Goal: Information Seeking & Learning: Check status

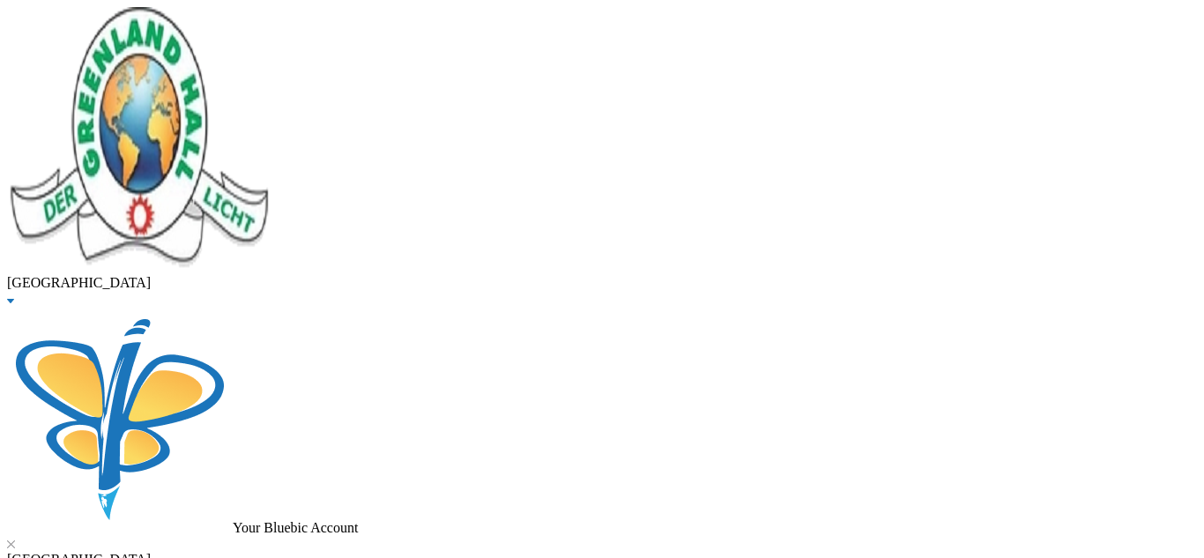
drag, startPoint x: 333, startPoint y: 141, endPoint x: 157, endPoint y: 142, distance: 176.2
type input "ilelaboye"
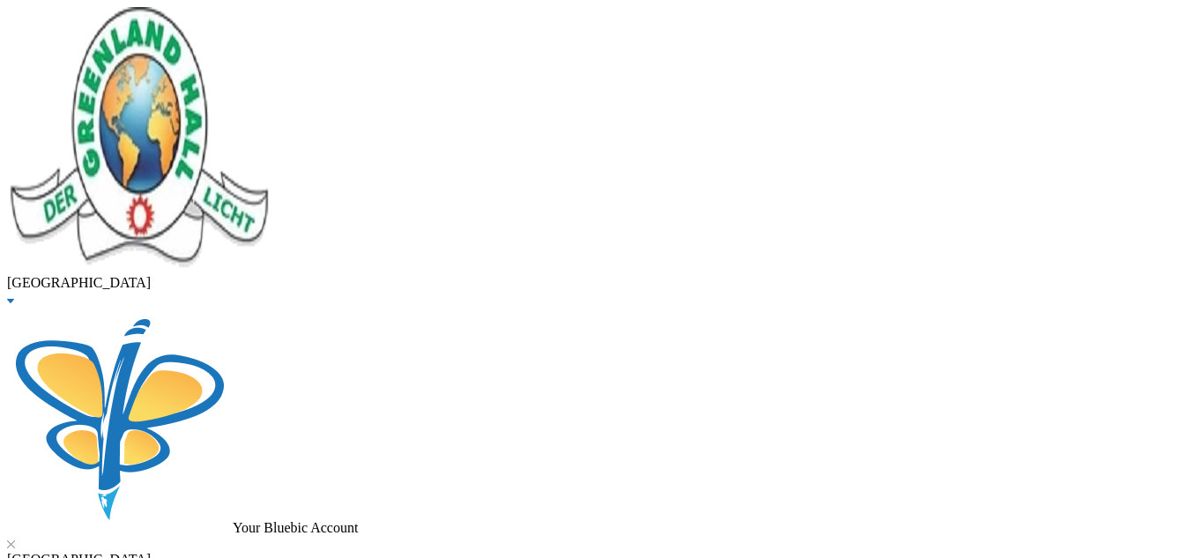
scroll to position [92, 0]
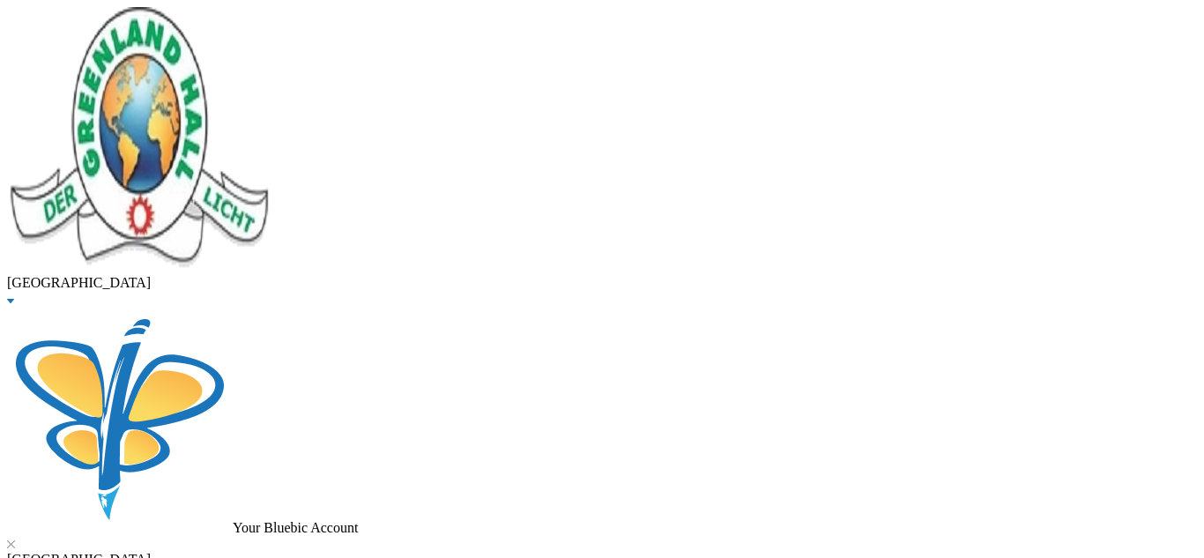
scroll to position [64, 0]
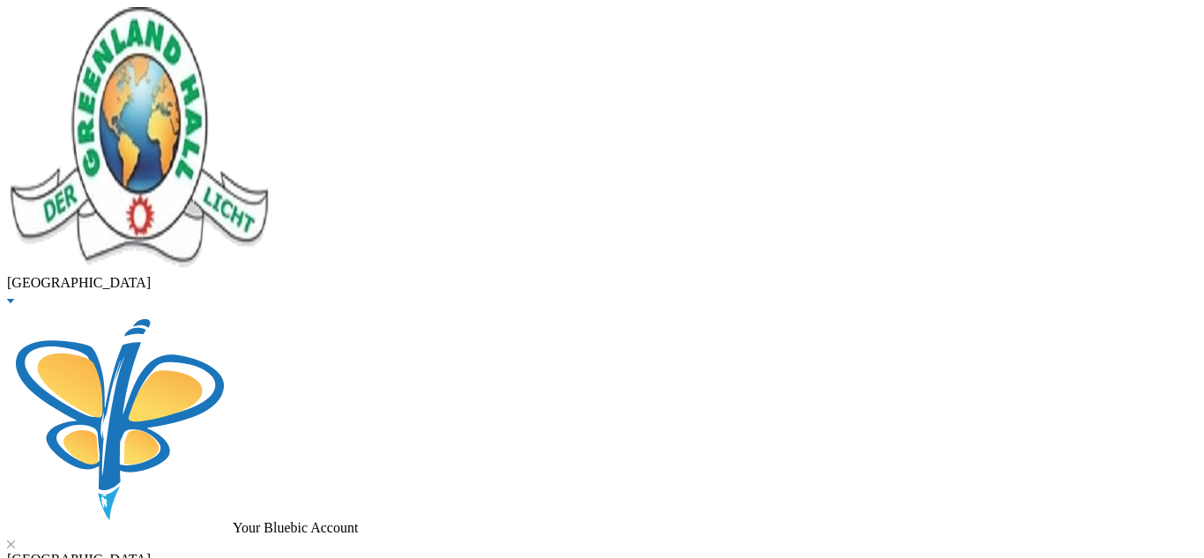
drag, startPoint x: 456, startPoint y: 139, endPoint x: 145, endPoint y: 165, distance: 313.0
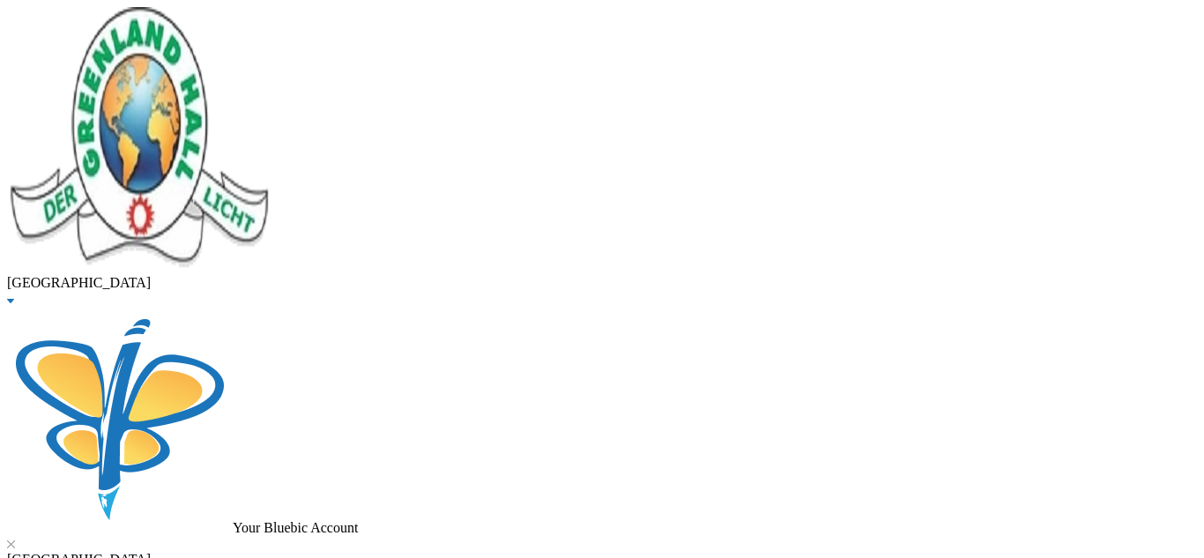
click at [649, 30] on li "Enrolled" at bounding box center [619, 22] width 1168 height 16
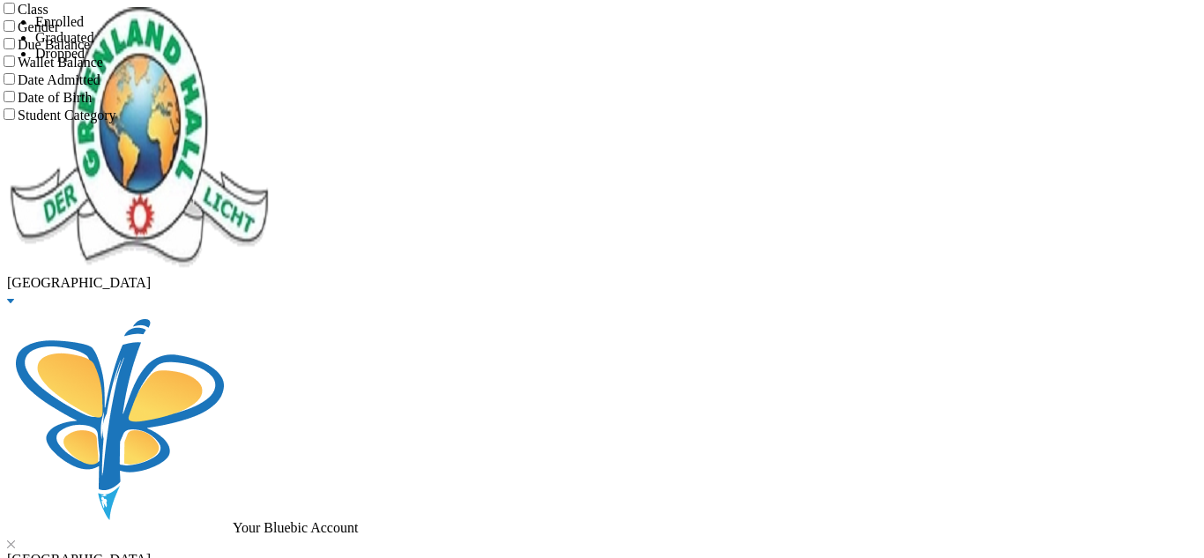
click at [15, 14] on input "Class" at bounding box center [9, 8] width 11 height 11
checkbox input "true"
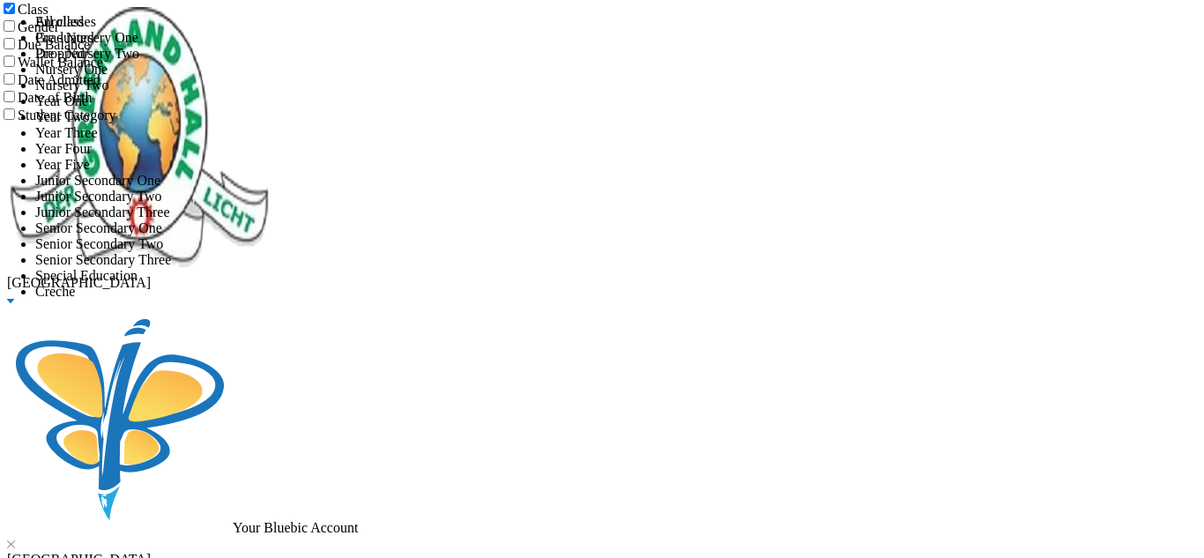
scroll to position [235, 0]
click at [160, 188] on span "Junior Secondary One" at bounding box center [97, 180] width 125 height 15
checkbox input "true"
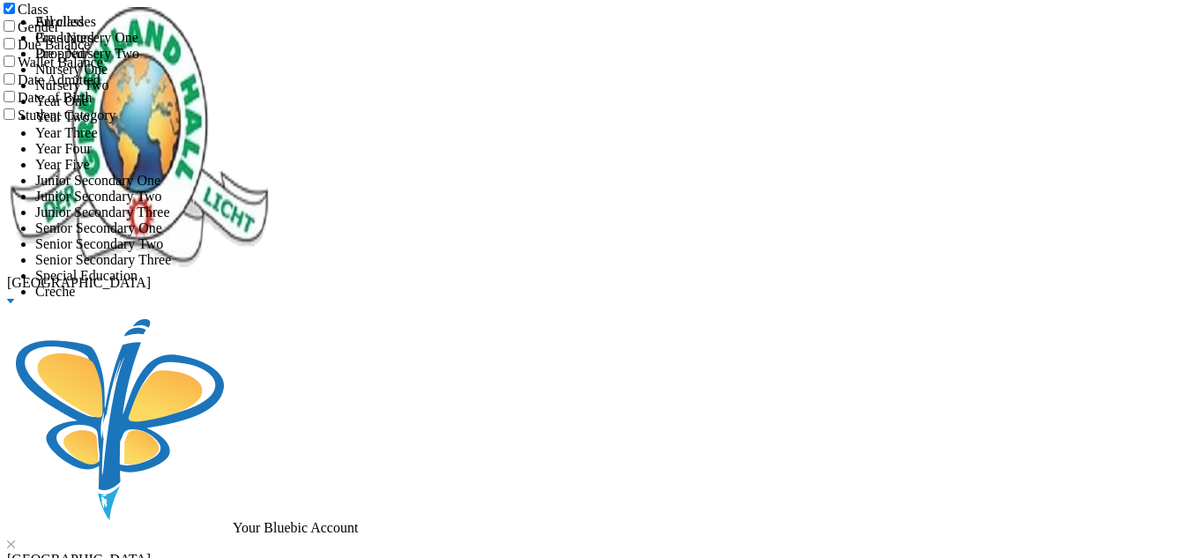
checkbox input "true"
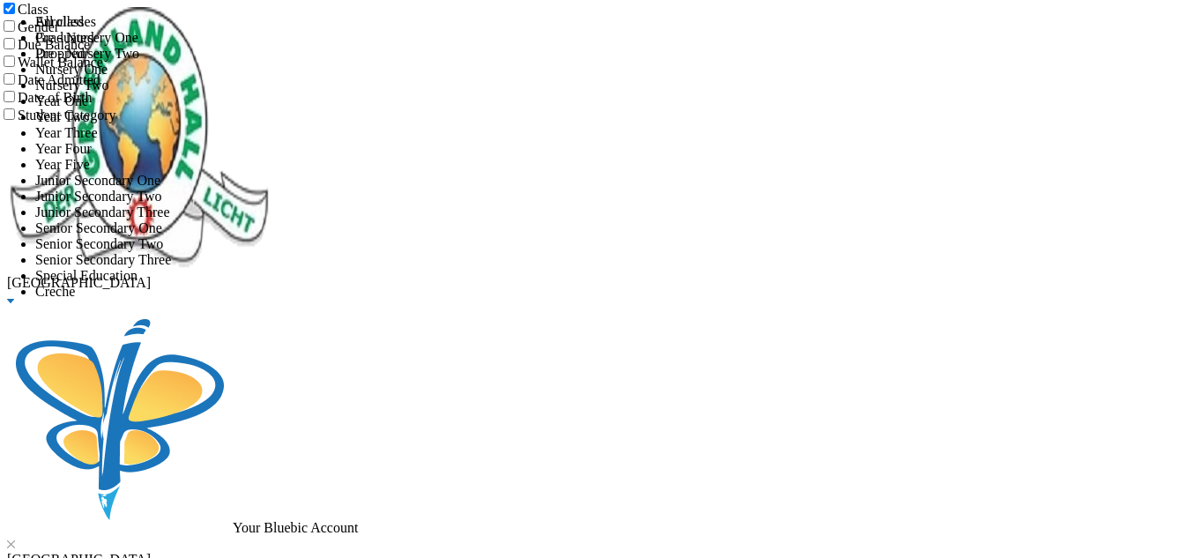
checkbox input "true"
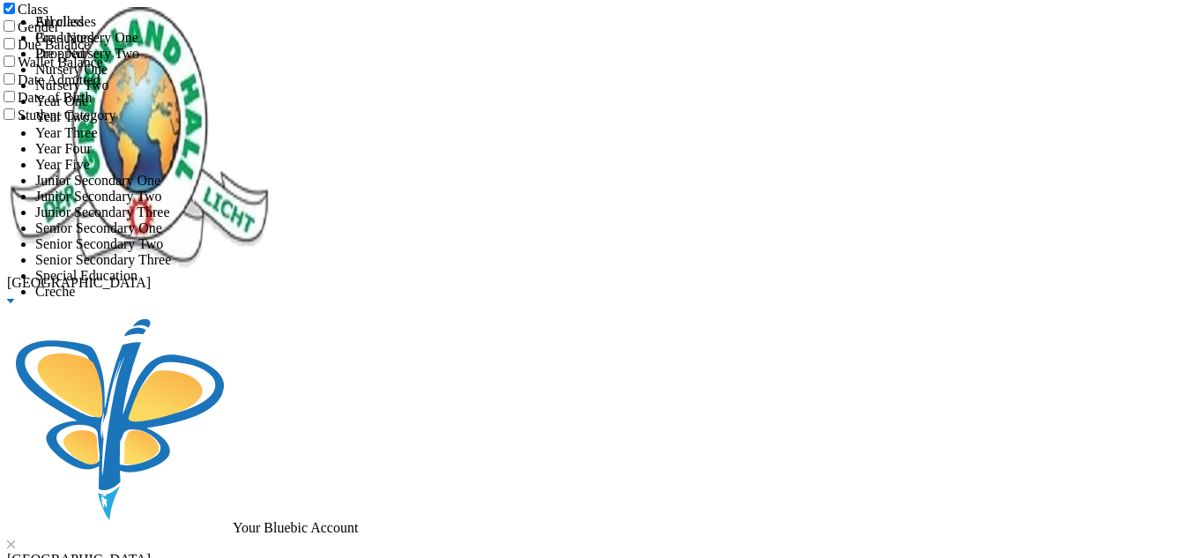
checkbox input "false"
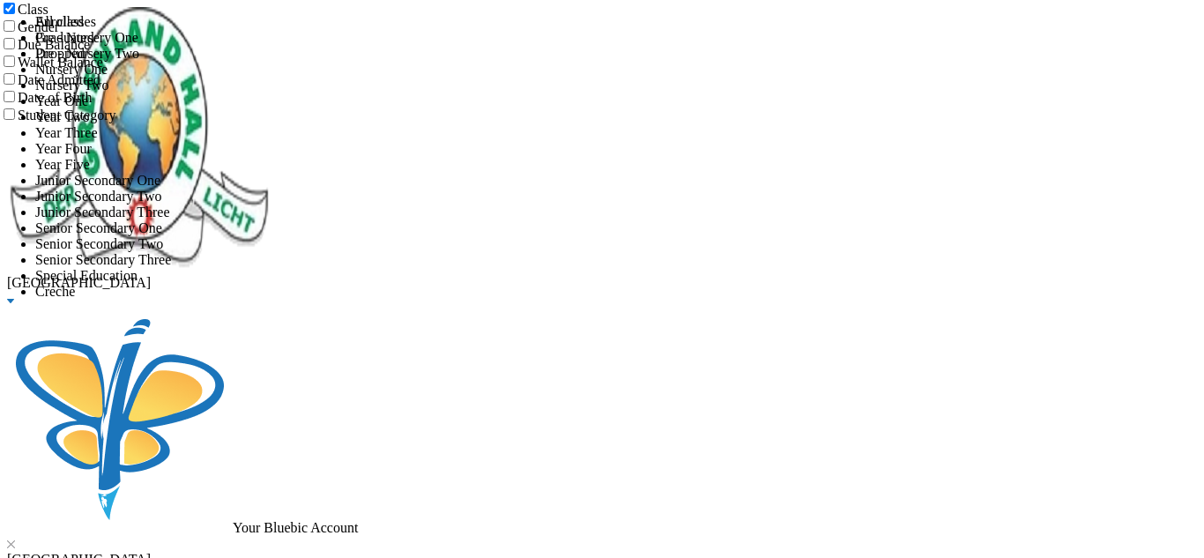
checkbox input "false"
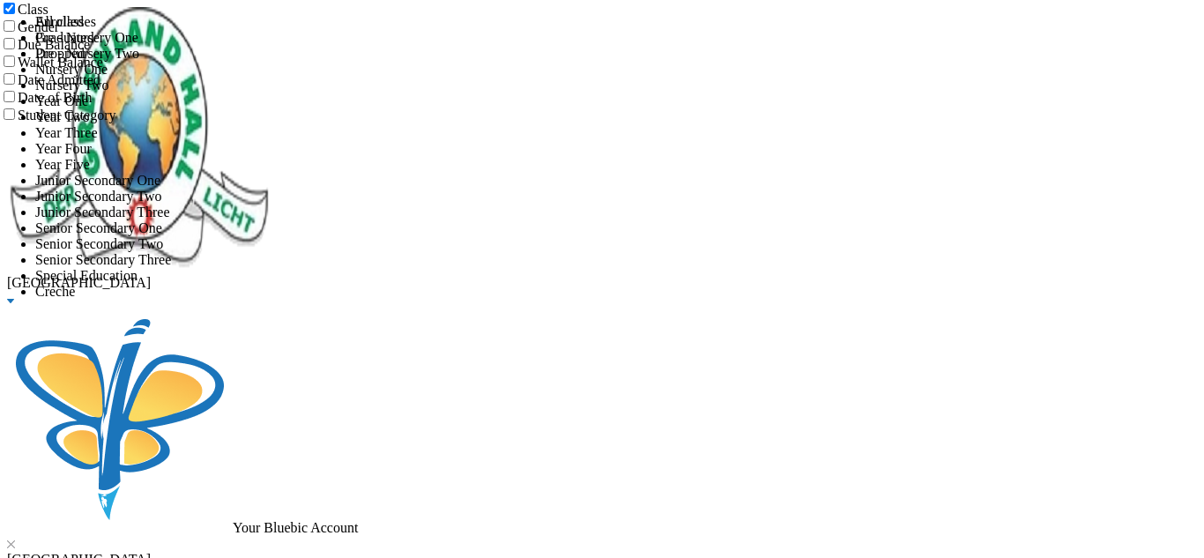
checkbox input "false"
checkbox input "true"
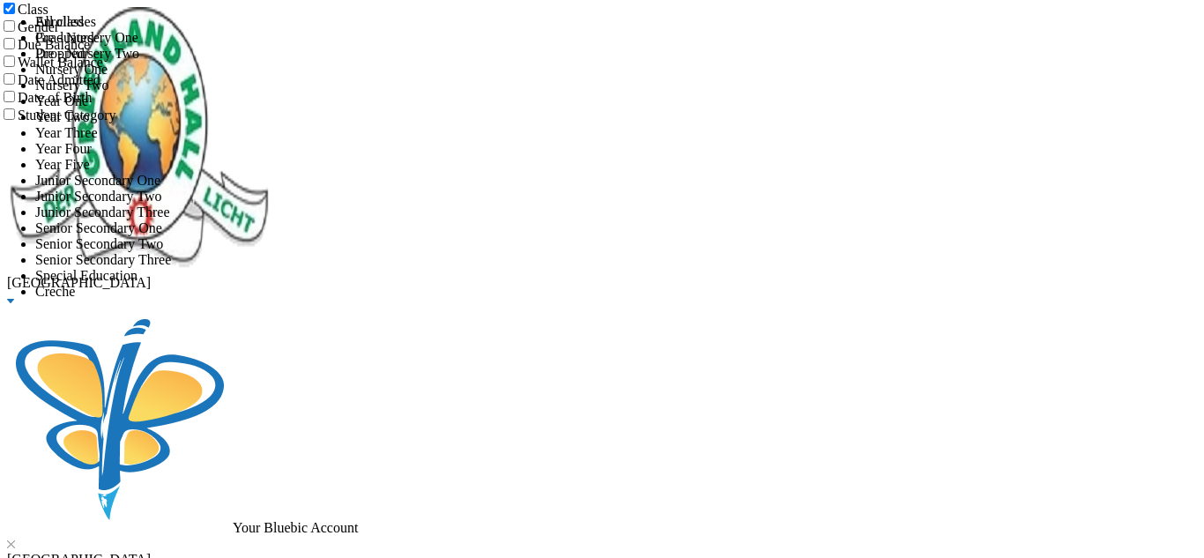
checkbox input "true"
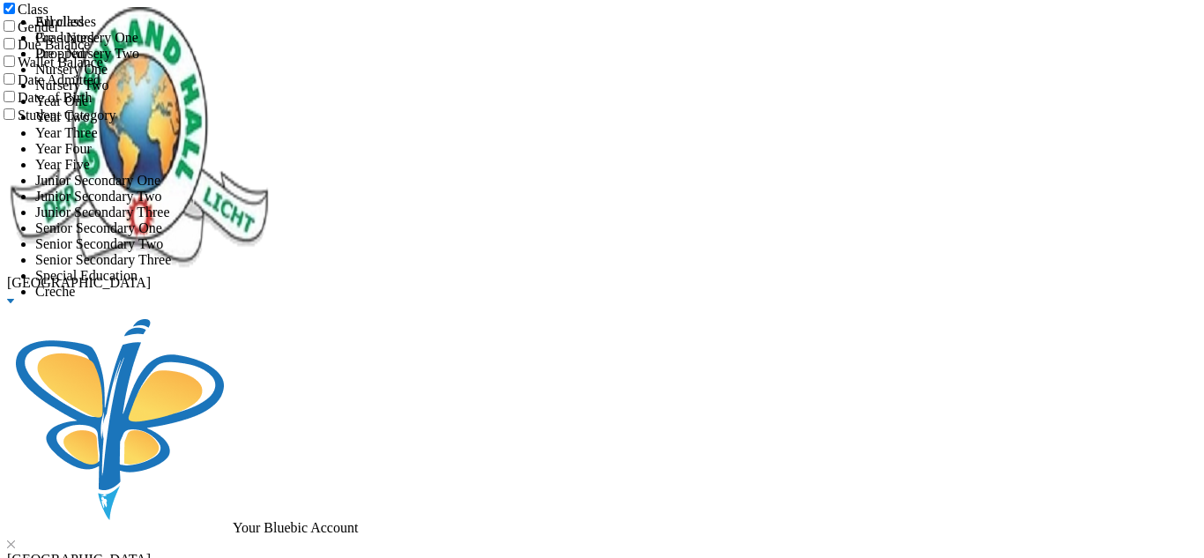
checkbox input "true"
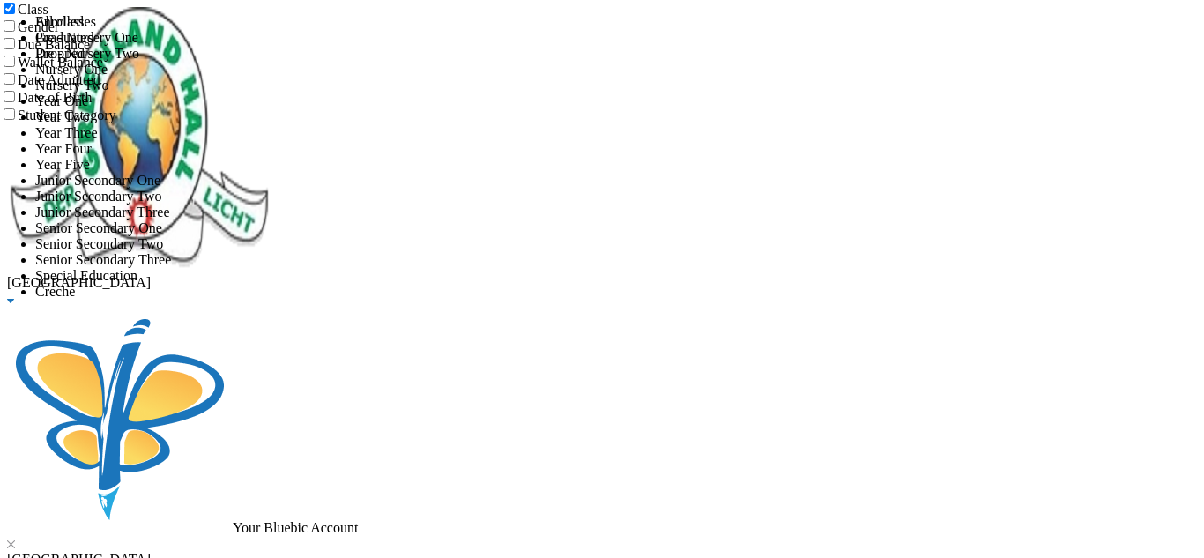
checkbox input "true"
